Goal: Task Accomplishment & Management: Manage account settings

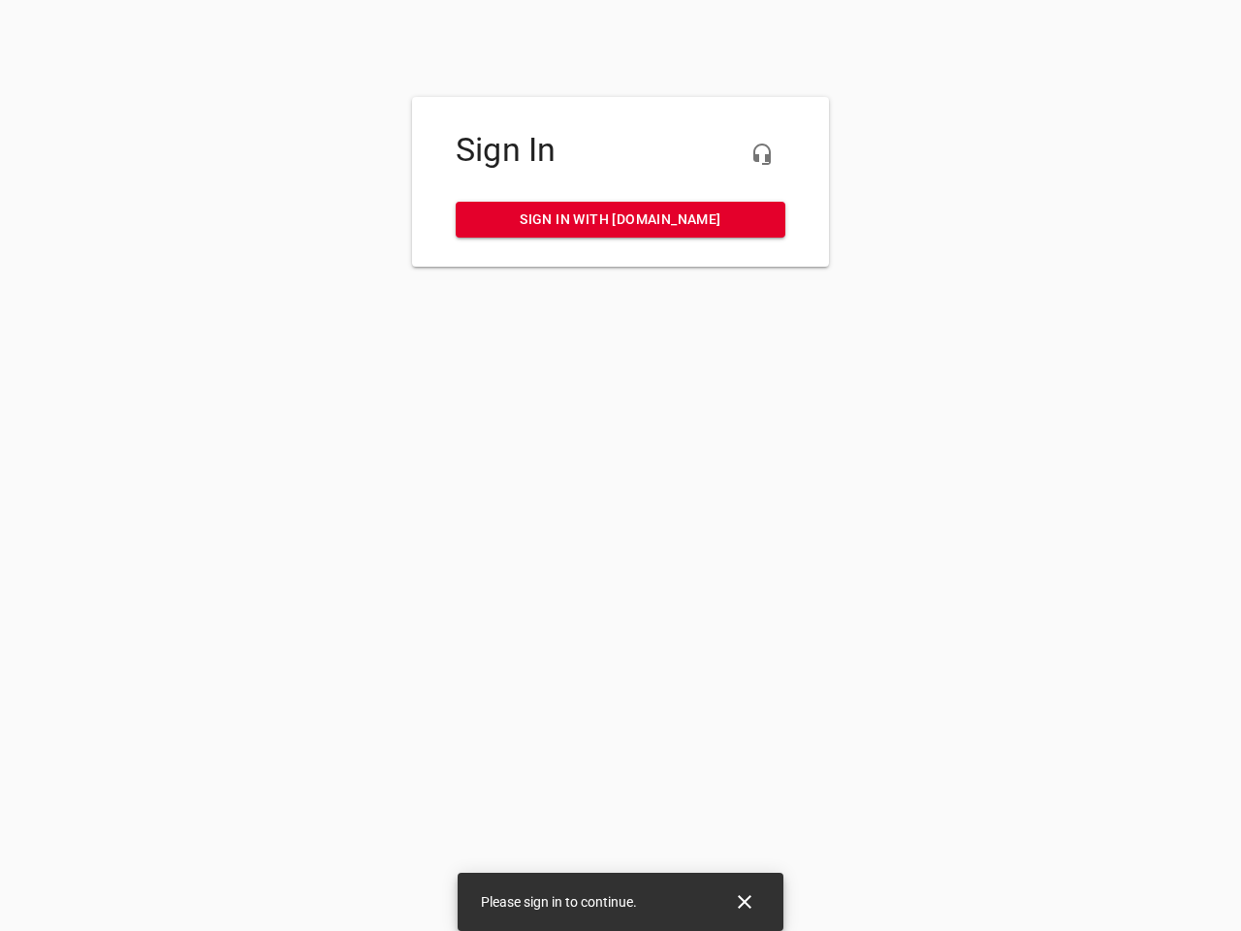
click at [762, 154] on icon "button" at bounding box center [762, 154] width 23 height 23
click at [745, 902] on icon "Close" at bounding box center [745, 902] width 14 height 14
